Goal: Task Accomplishment & Management: Manage account settings

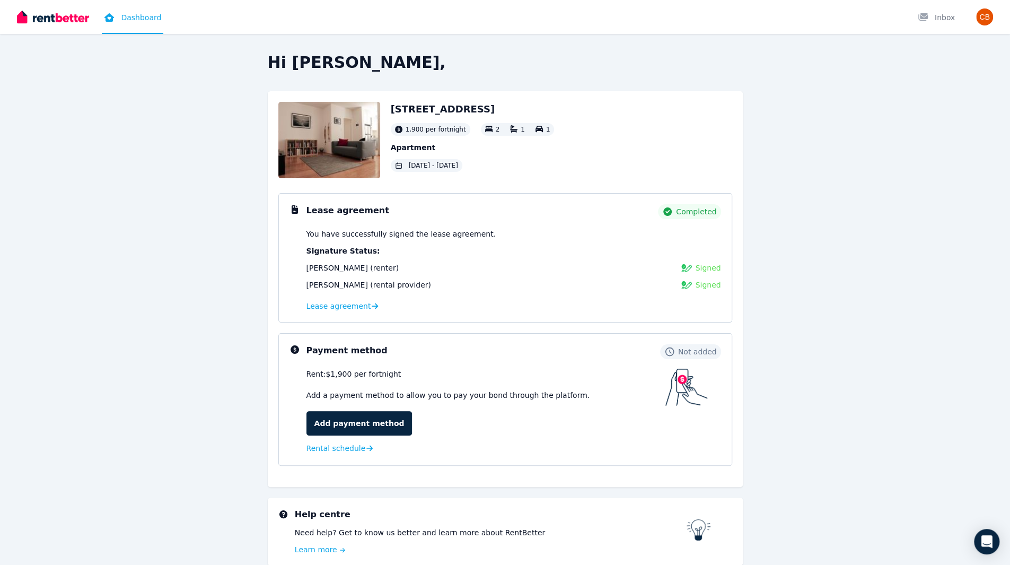
click at [137, 24] on link "Dashboard" at bounding box center [132, 17] width 61 height 34
click at [346, 421] on link "Add payment method" at bounding box center [359, 423] width 106 height 24
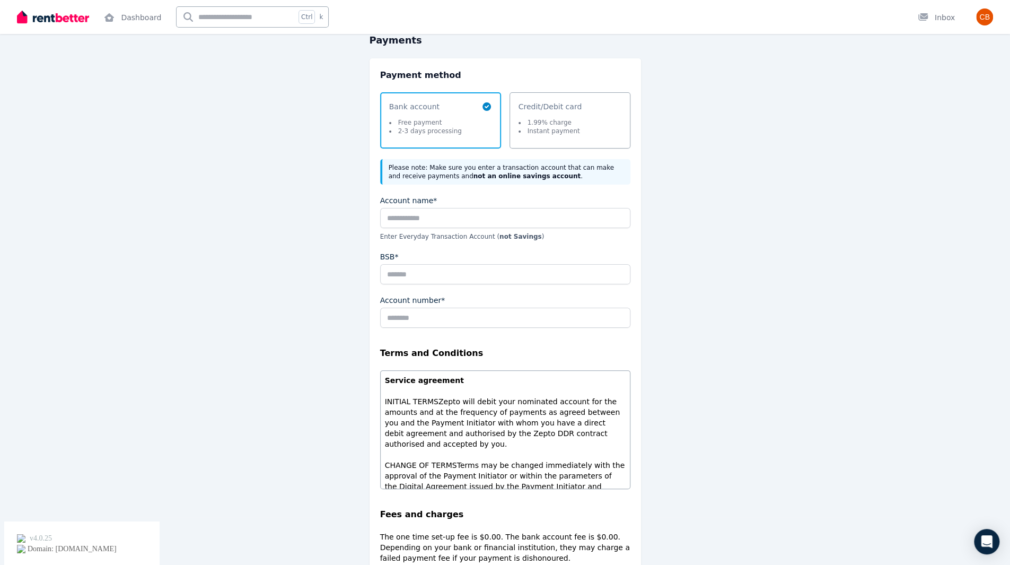
scroll to position [71, 0]
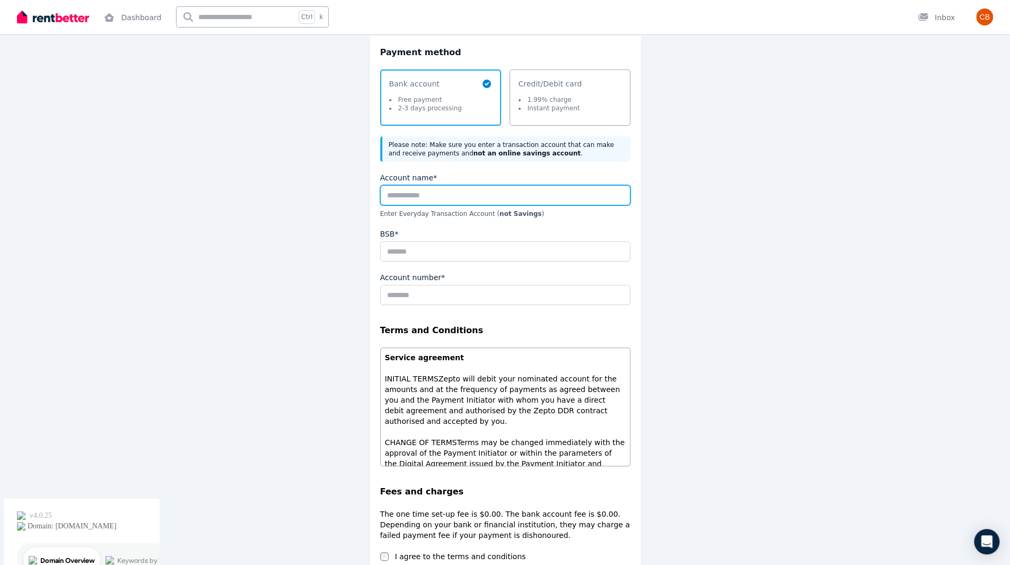
click at [430, 198] on input "Account name*" at bounding box center [505, 195] width 250 height 20
click at [427, 192] on input "Account name*" at bounding box center [505, 195] width 250 height 20
type input "**********"
